Goal: Book appointment/travel/reservation

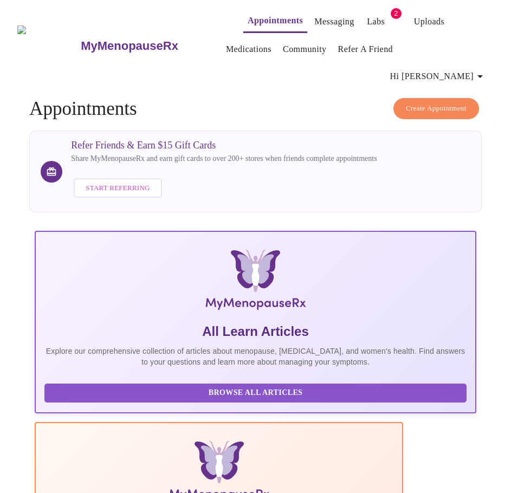
click at [400, 98] on button "Create Appointment" at bounding box center [436, 108] width 86 height 21
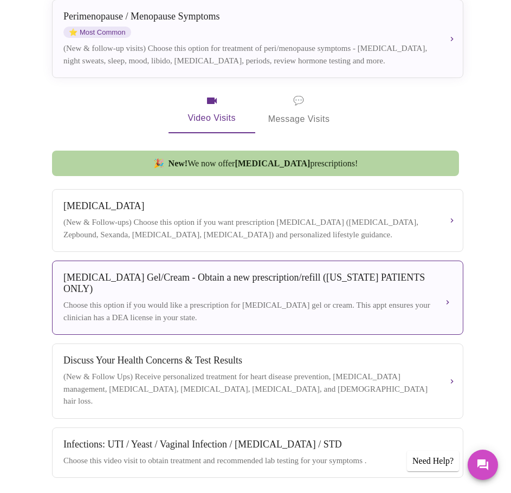
scroll to position [265, 0]
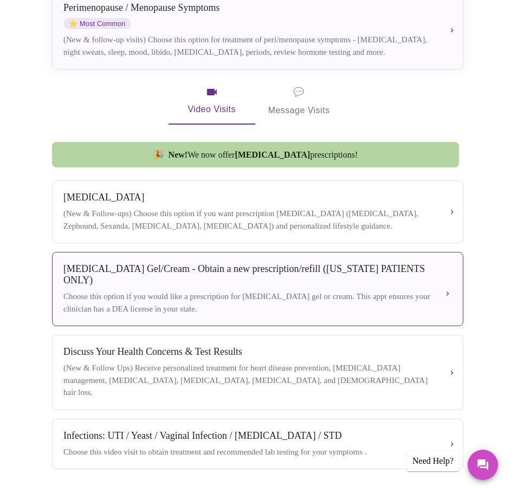
click at [163, 290] on div "Choose this option if you would like a prescription for [MEDICAL_DATA] gel or c…" at bounding box center [248, 302] width 371 height 24
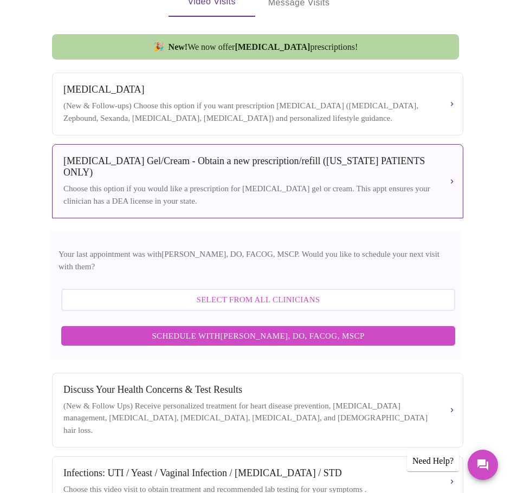
scroll to position [374, 0]
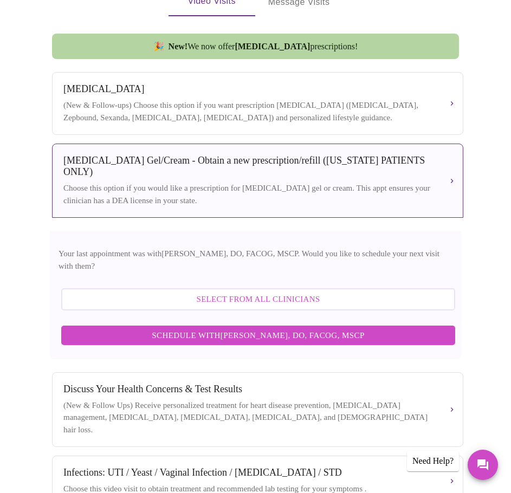
click at [243, 292] on span "Select from All Clinicians" at bounding box center [258, 299] width 370 height 14
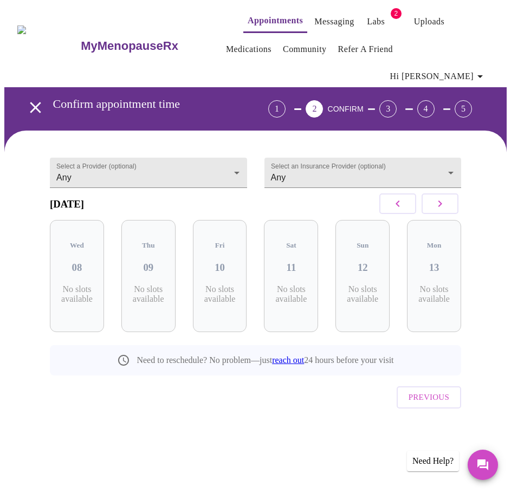
scroll to position [0, 0]
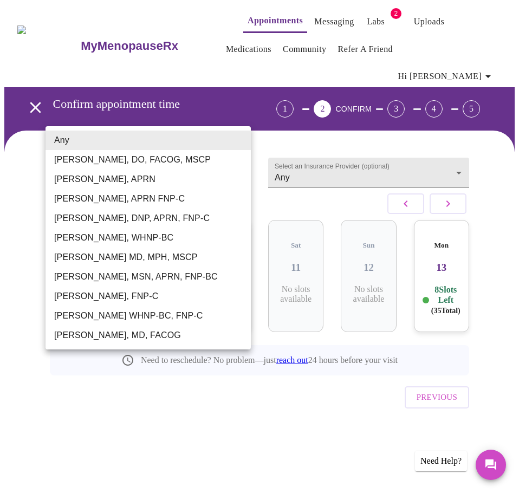
click at [177, 153] on body "MyMenopauseRx Appointments Messaging Labs 2 Uploads Medications Community Refer…" at bounding box center [259, 233] width 510 height 458
click at [112, 274] on li "[PERSON_NAME], MSN, APRN, FNP-BC" at bounding box center [148, 277] width 205 height 20
type input "[PERSON_NAME], MSN, APRN, FNP-BC"
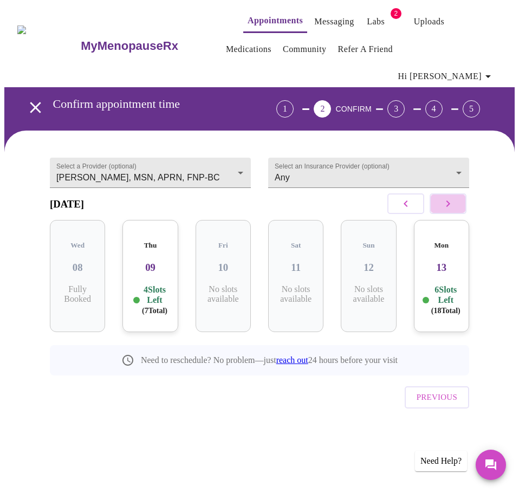
click at [455, 197] on icon "button" at bounding box center [448, 203] width 13 height 13
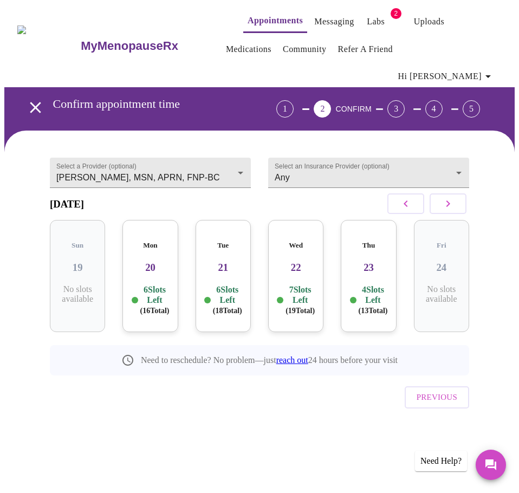
click at [417, 193] on button "button" at bounding box center [405, 203] width 37 height 21
click at [26, 98] on icon "open drawer" at bounding box center [35, 107] width 19 height 19
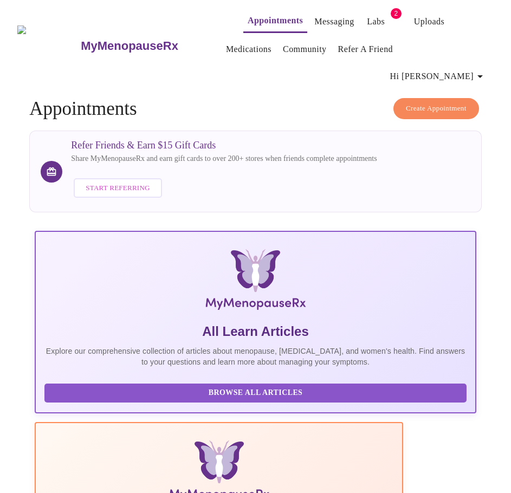
click at [446, 69] on span "Hi [PERSON_NAME]" at bounding box center [438, 76] width 96 height 15
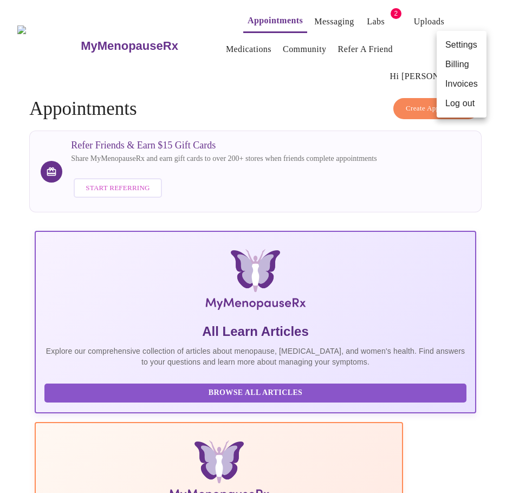
click at [459, 111] on li "Log out" at bounding box center [462, 104] width 50 height 20
